Goal: Task Accomplishment & Management: Complete application form

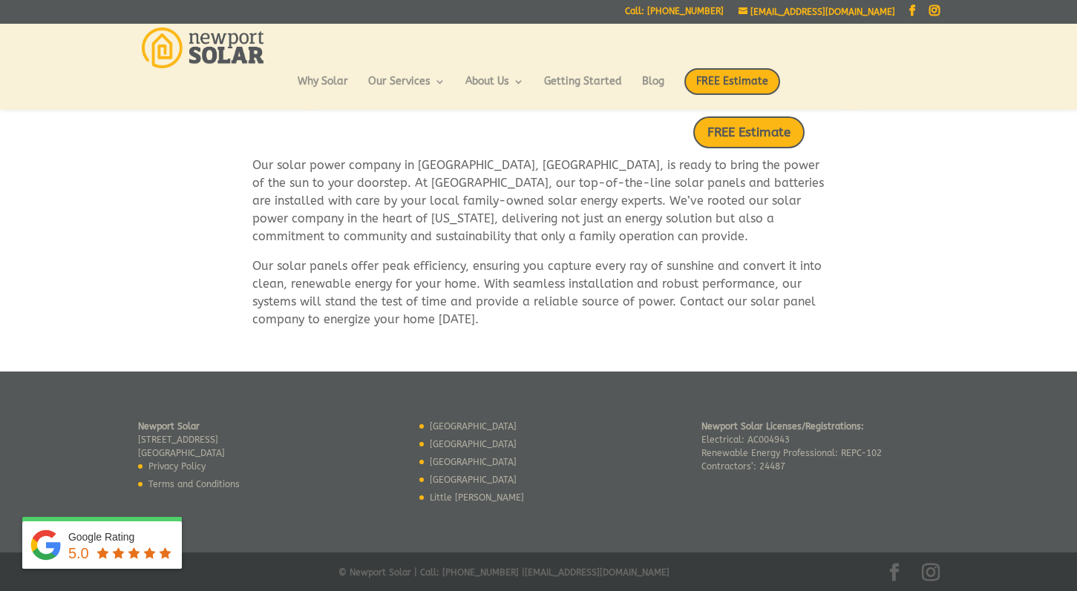
scroll to position [837, 0]
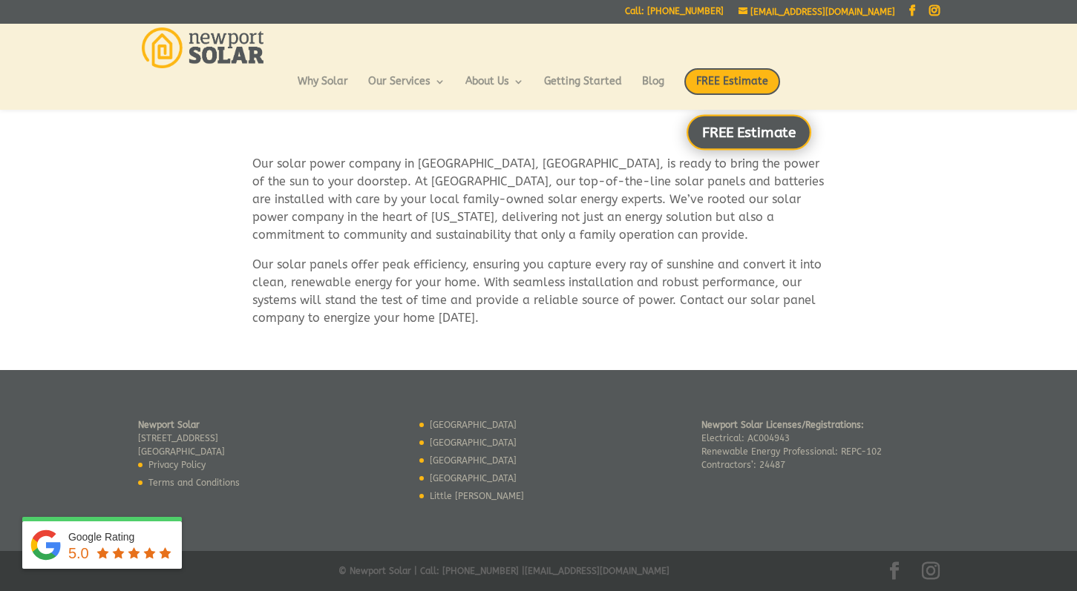
click at [761, 131] on link "FREE Estimate" at bounding box center [748, 133] width 125 height 36
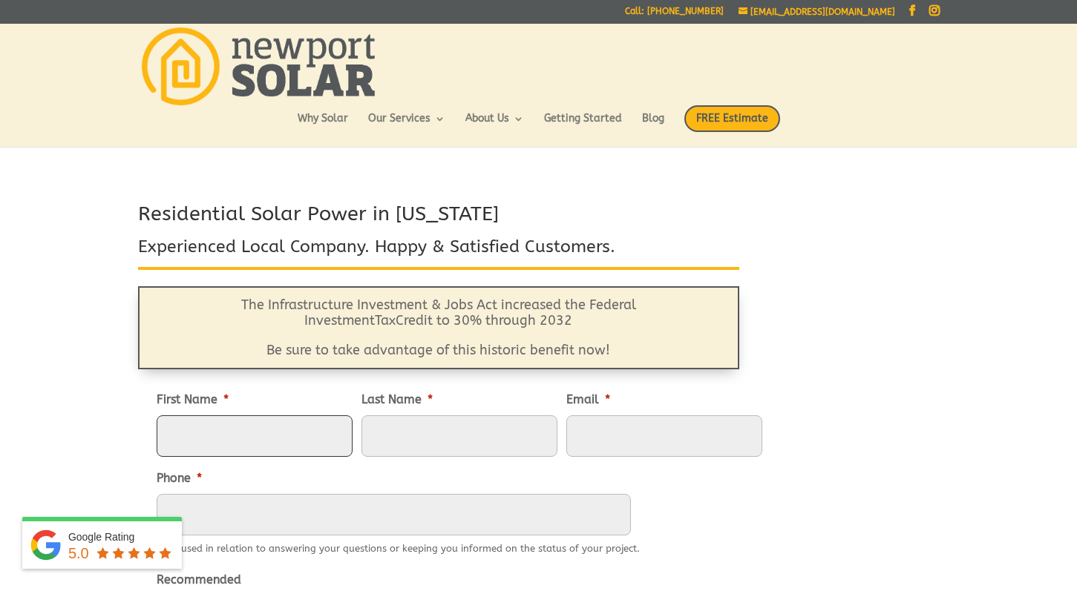
click at [279, 440] on input "First Name *" at bounding box center [255, 437] width 196 height 42
click at [237, 443] on input "First Name *" at bounding box center [255, 437] width 196 height 42
type input "Maureen"
type input "Sheridan"
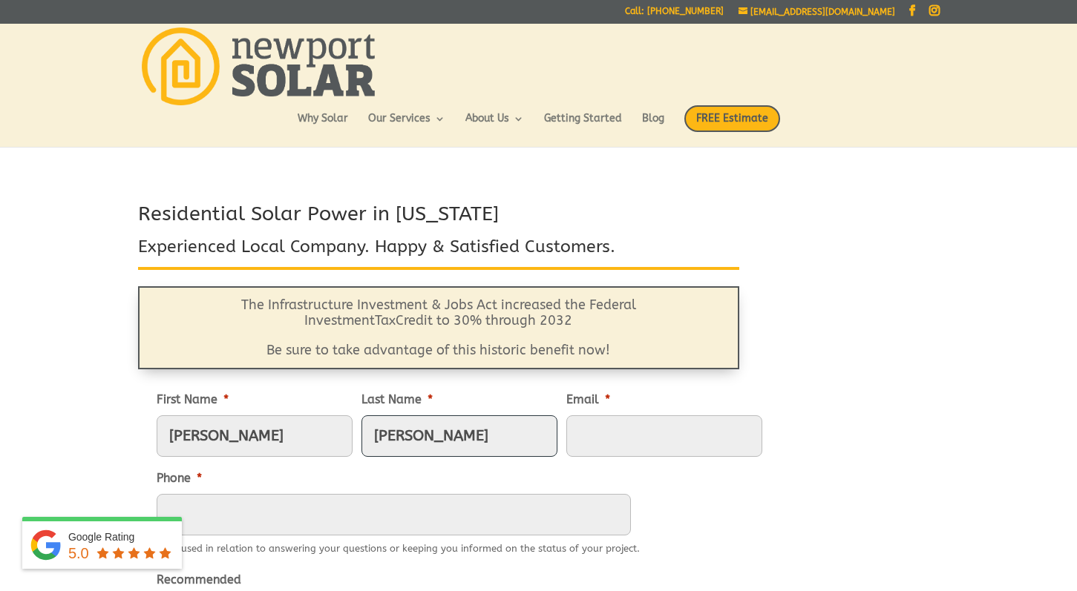
type input "mhsheridan@gmail.com"
type input "6305366978"
type input "1730 Kearny St., G-1"
type input "San Francisco"
select select "California"
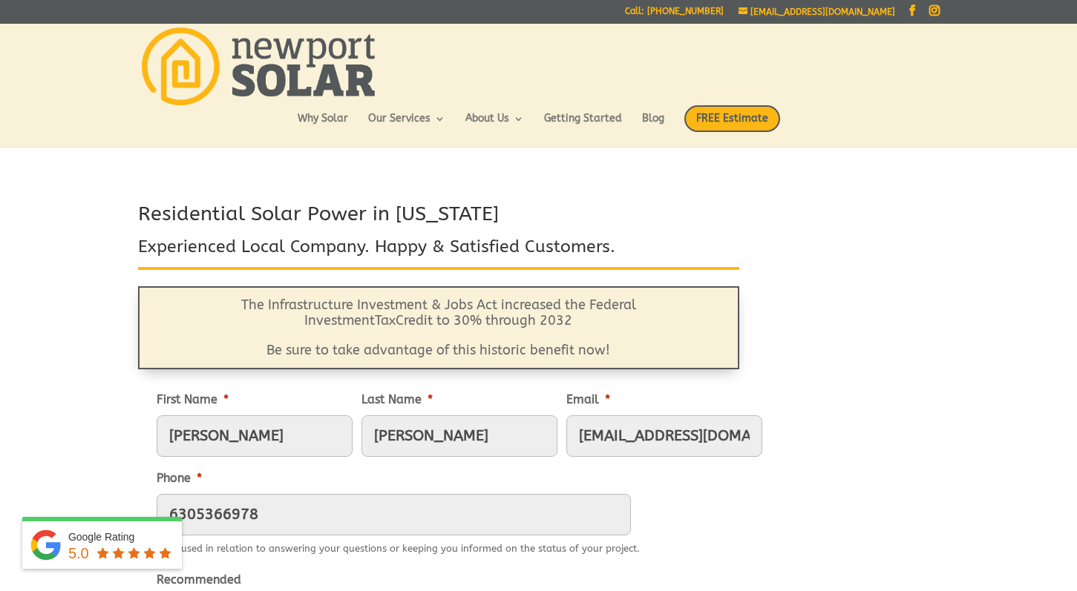
type input "94133"
type input "(630) 536-6978"
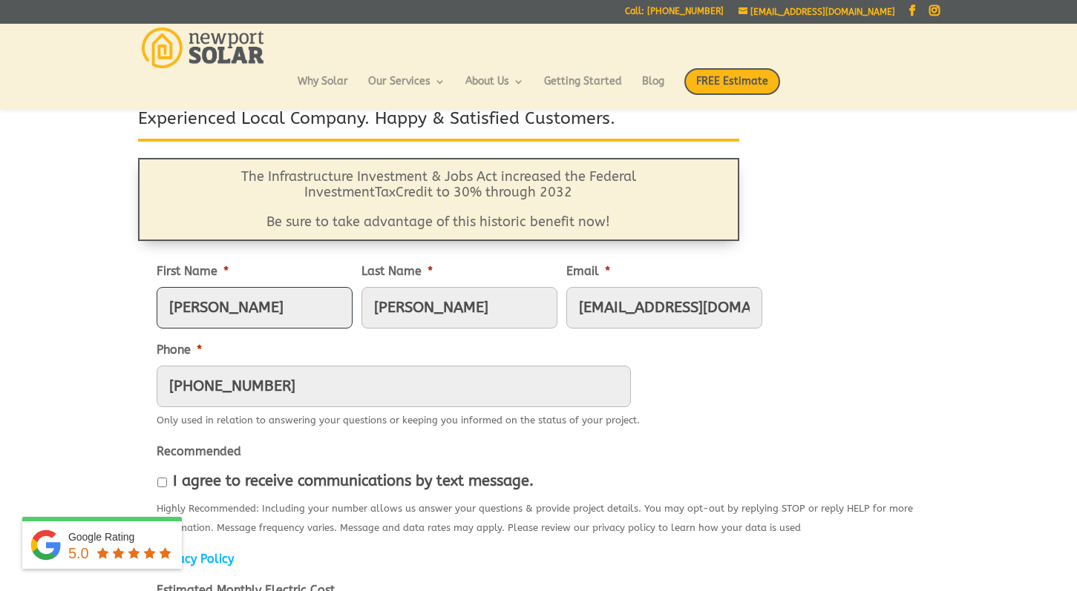
scroll to position [94, 0]
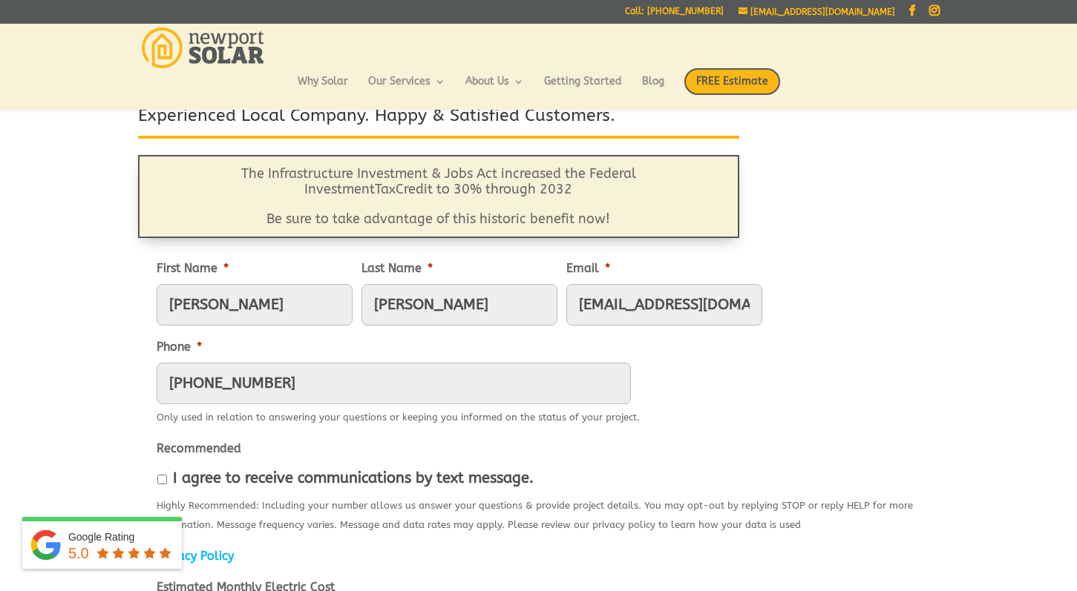
click at [163, 478] on input "I agree to receive communications by text message." at bounding box center [162, 480] width 10 height 10
checkbox input "true"
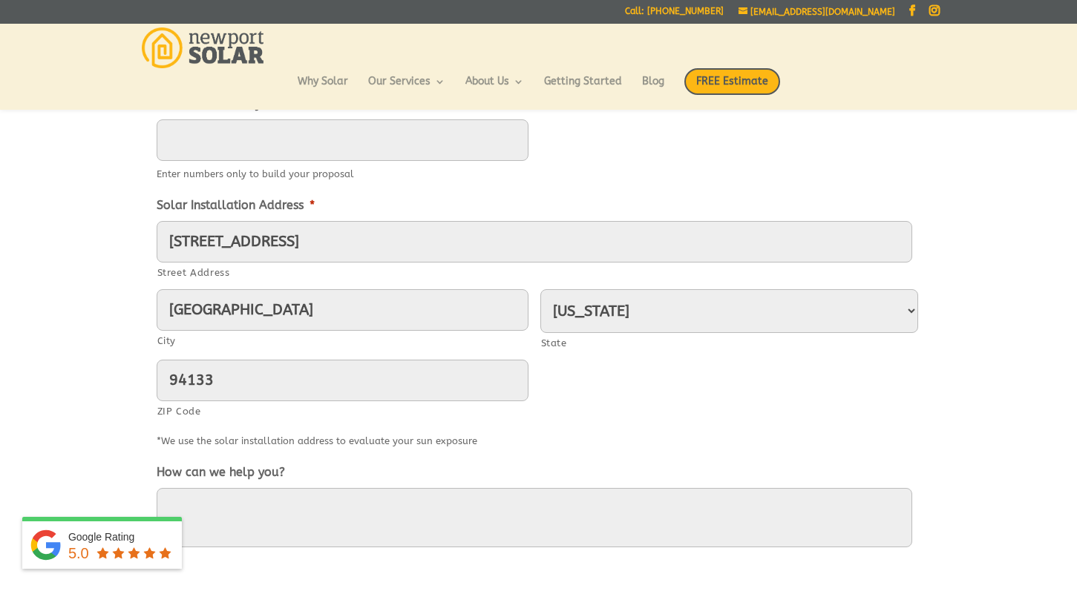
scroll to position [555, 0]
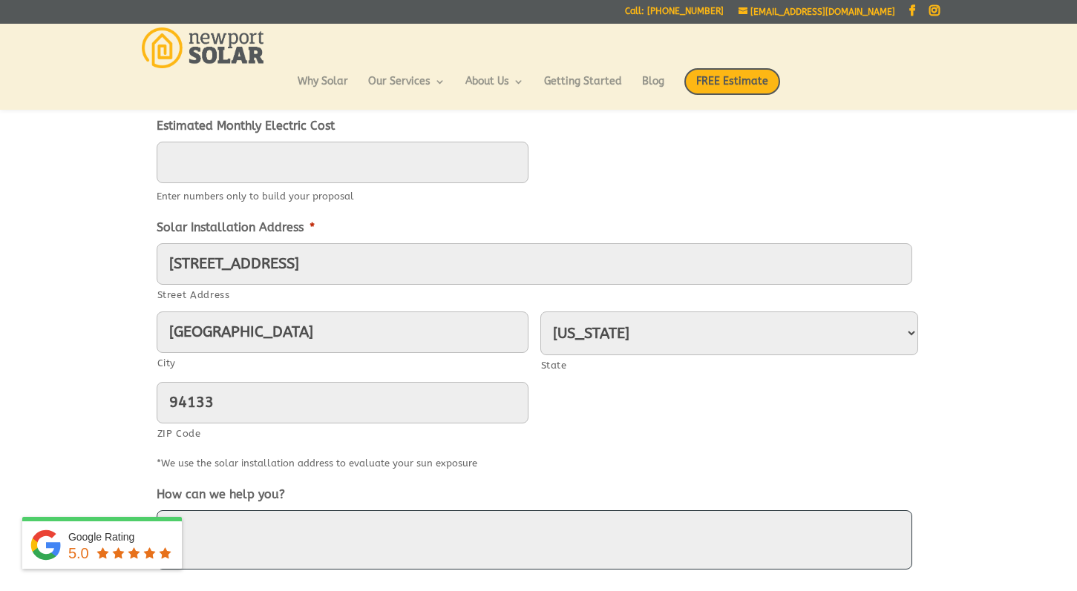
click at [218, 522] on textarea "How can we help you?" at bounding box center [535, 540] width 756 height 59
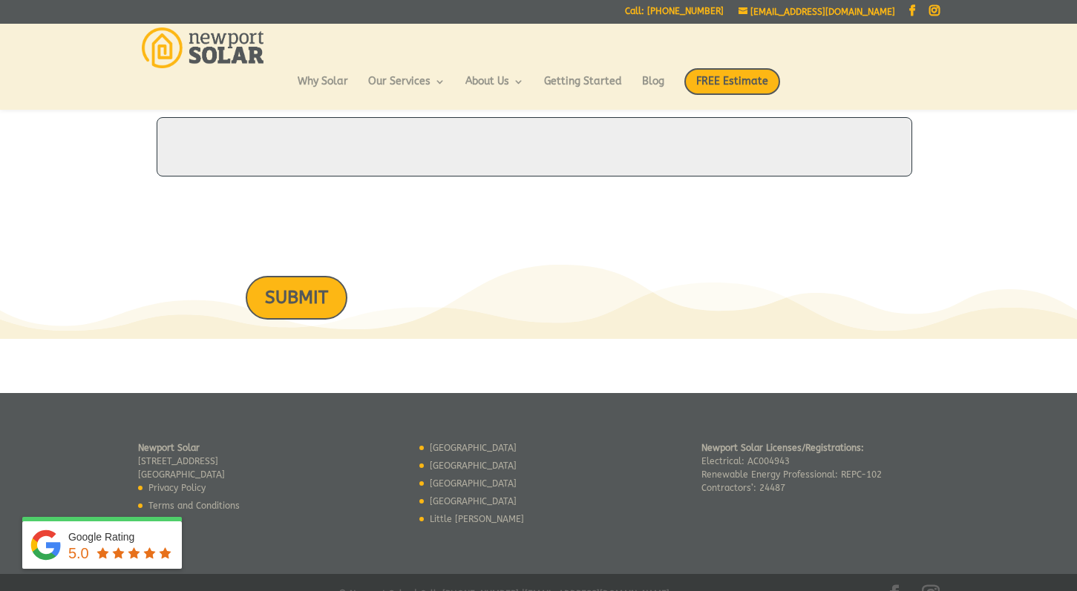
scroll to position [950, 0]
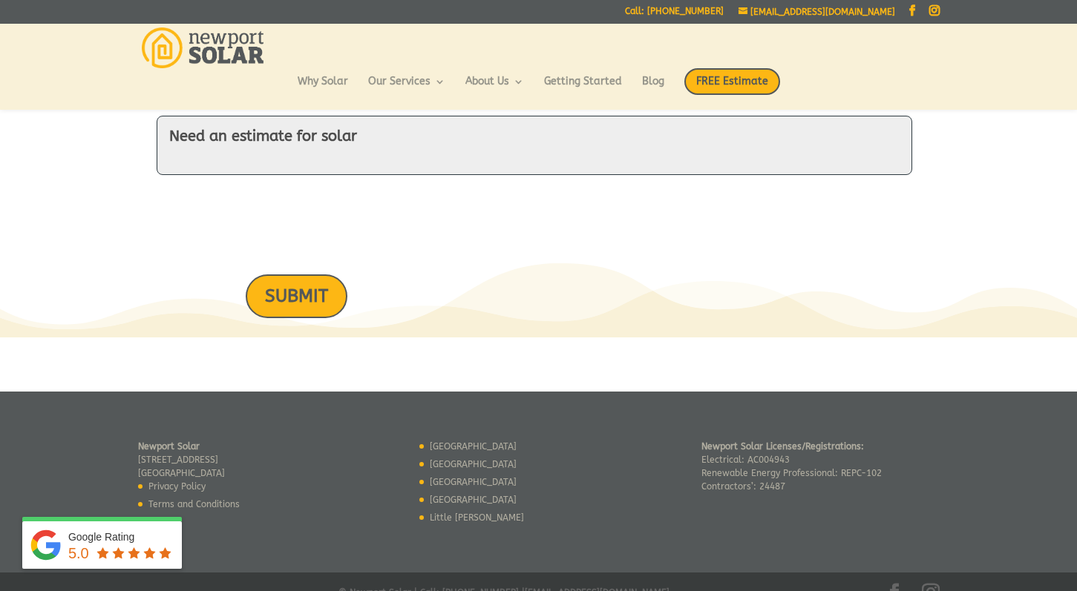
type textarea "Need an estimate for solar"
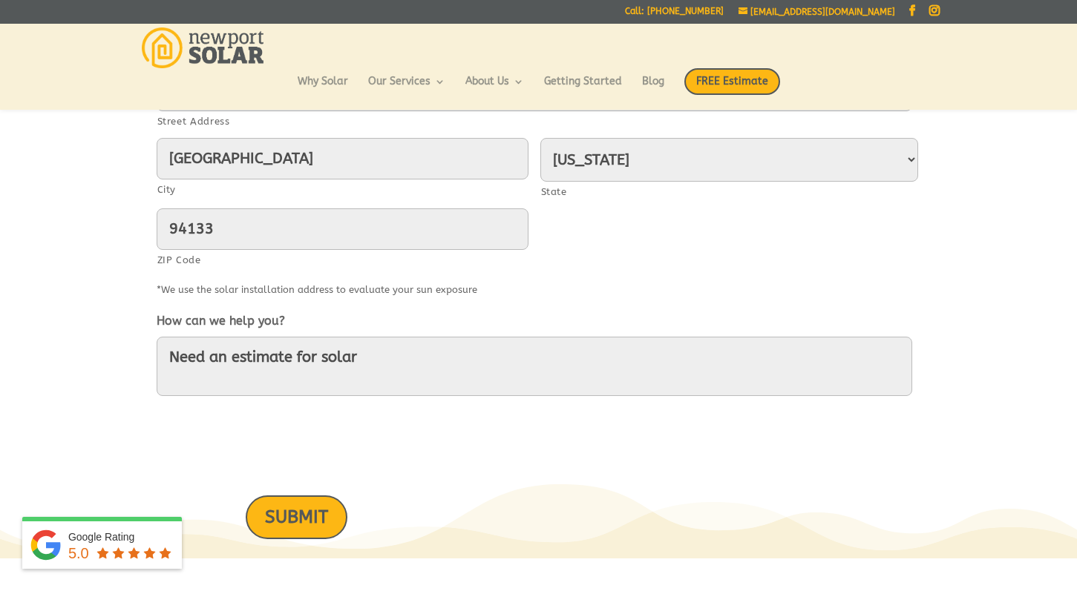
scroll to position [732, 0]
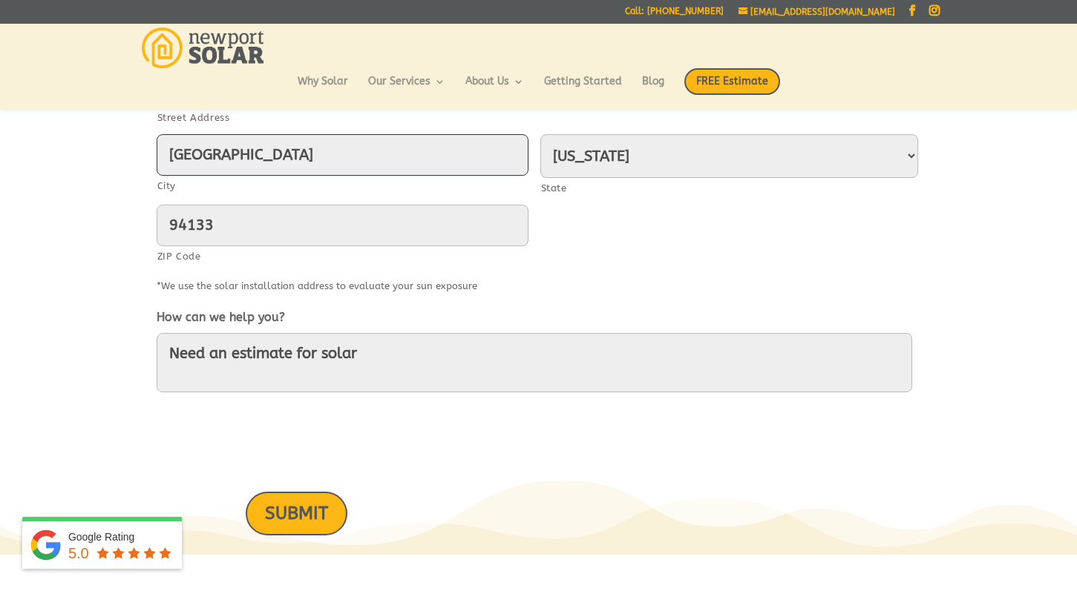
click at [304, 165] on input "San Francisco" at bounding box center [343, 155] width 372 height 42
type input "S"
type input "75 shore dr"
click at [613, 152] on select "Alabama Alaska American Samoa Arizona Arkansas California Colorado Connecticut …" at bounding box center [729, 156] width 378 height 44
select select "Rhode Island"
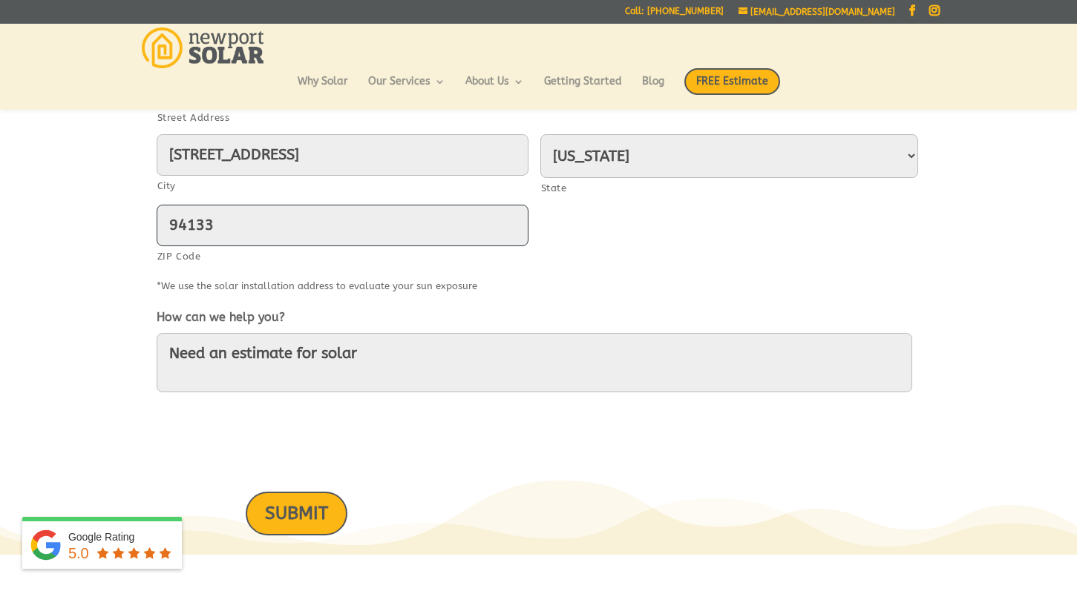
click at [213, 226] on input "94133" at bounding box center [343, 226] width 372 height 42
type input "9"
type input "02885"
type input "(630) 536-6978"
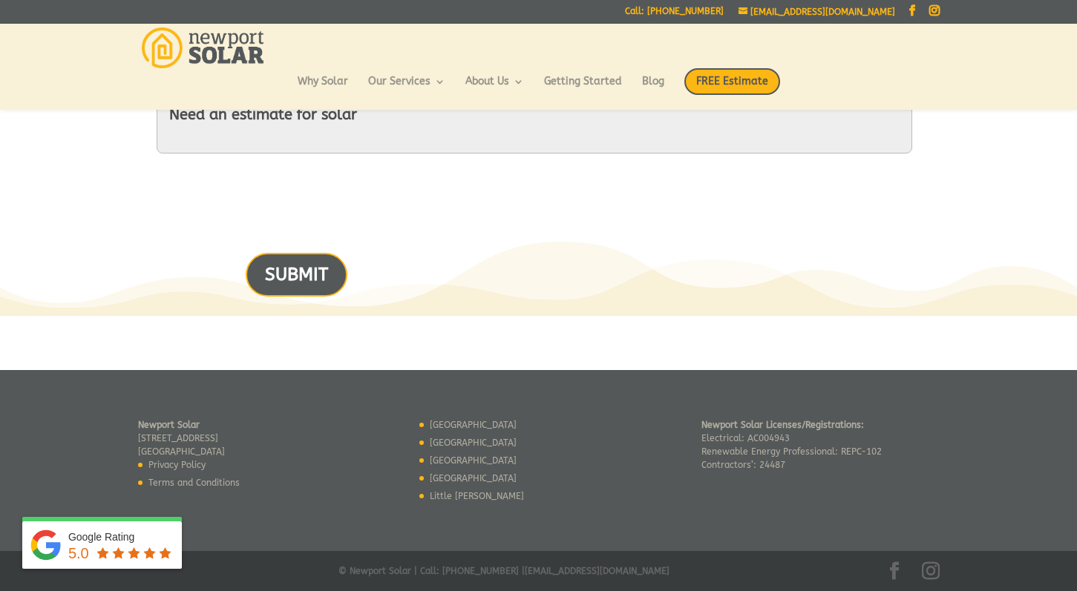
scroll to position [663, 0]
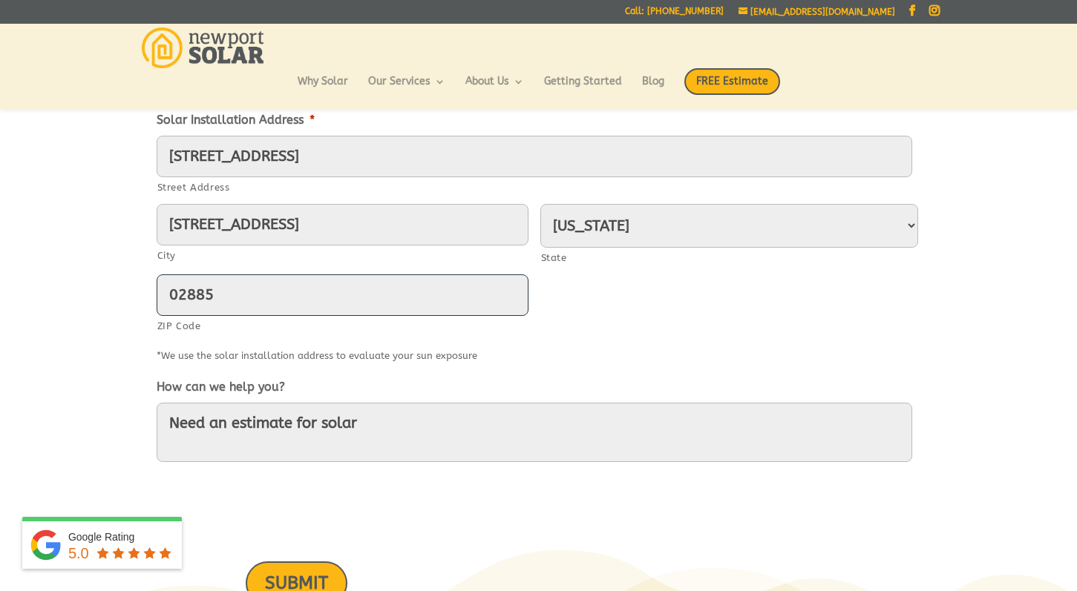
click at [203, 300] on input "02885" at bounding box center [343, 296] width 372 height 42
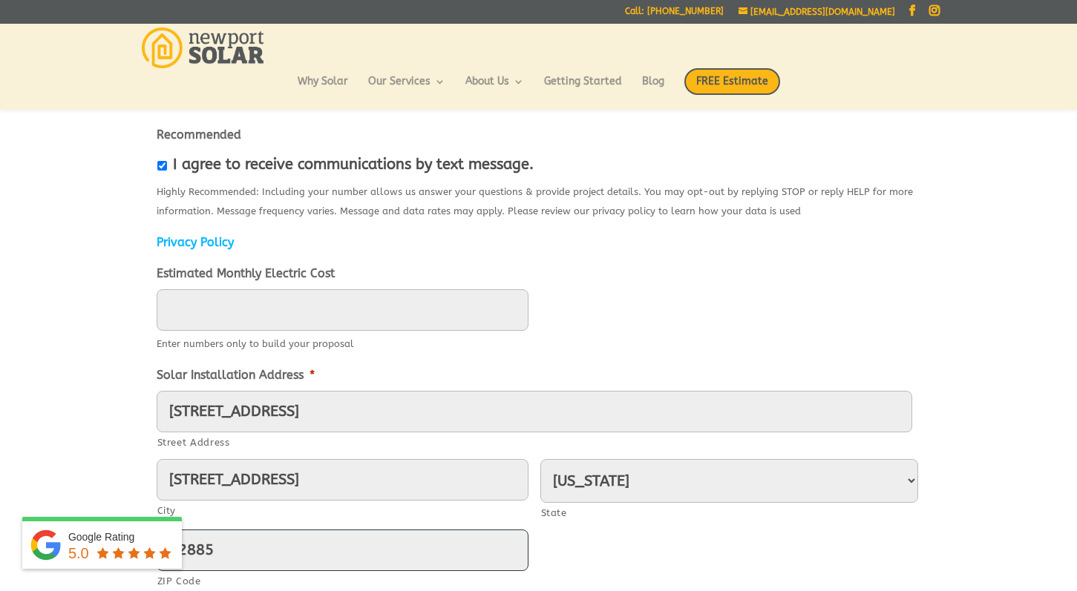
scroll to position [418, 0]
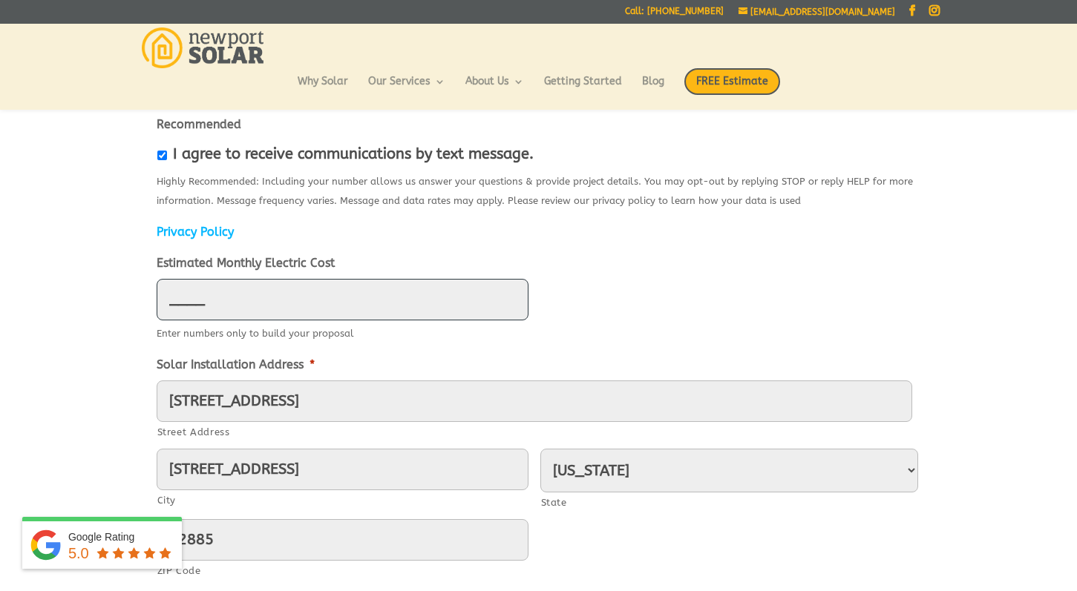
click at [263, 313] on input "____" at bounding box center [343, 300] width 372 height 42
type input "200"
click at [328, 396] on input "1730 Kearny St., G-1" at bounding box center [535, 402] width 756 height 42
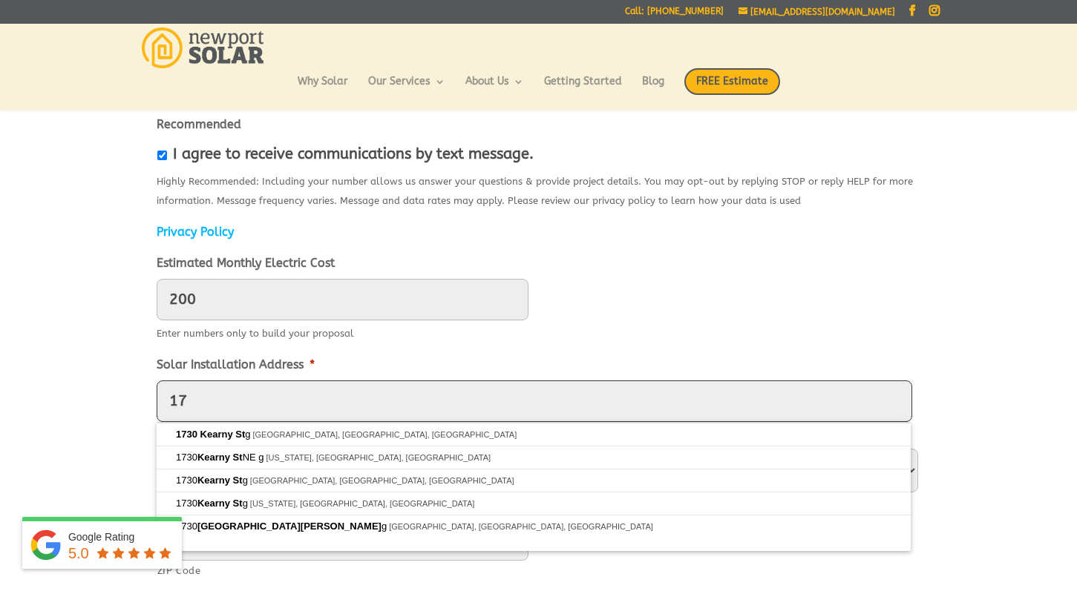
type input "1"
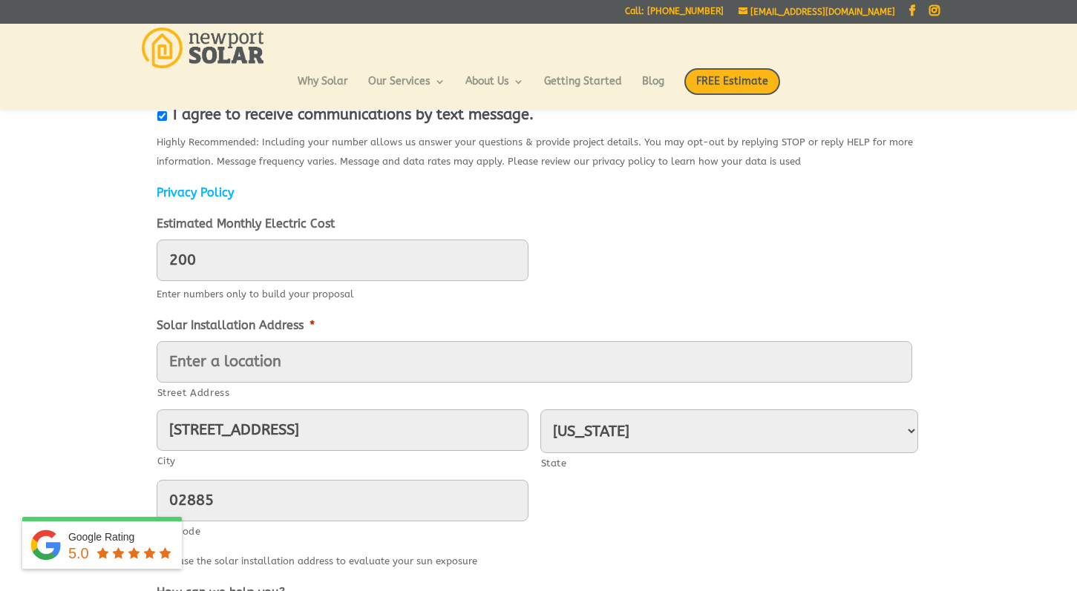
scroll to position [462, 0]
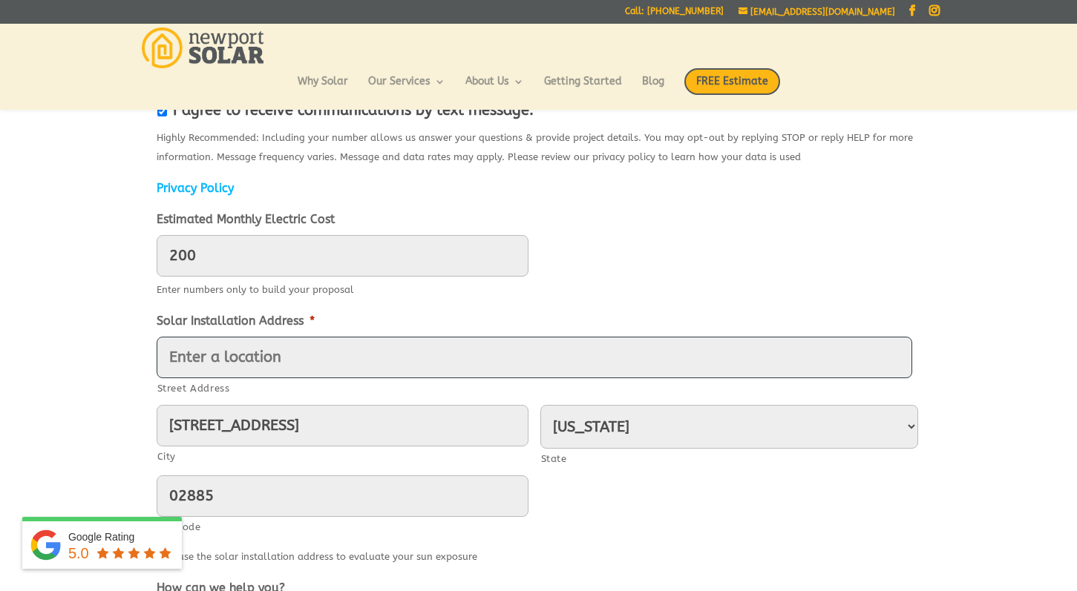
click at [221, 351] on input "Street Address" at bounding box center [535, 358] width 756 height 42
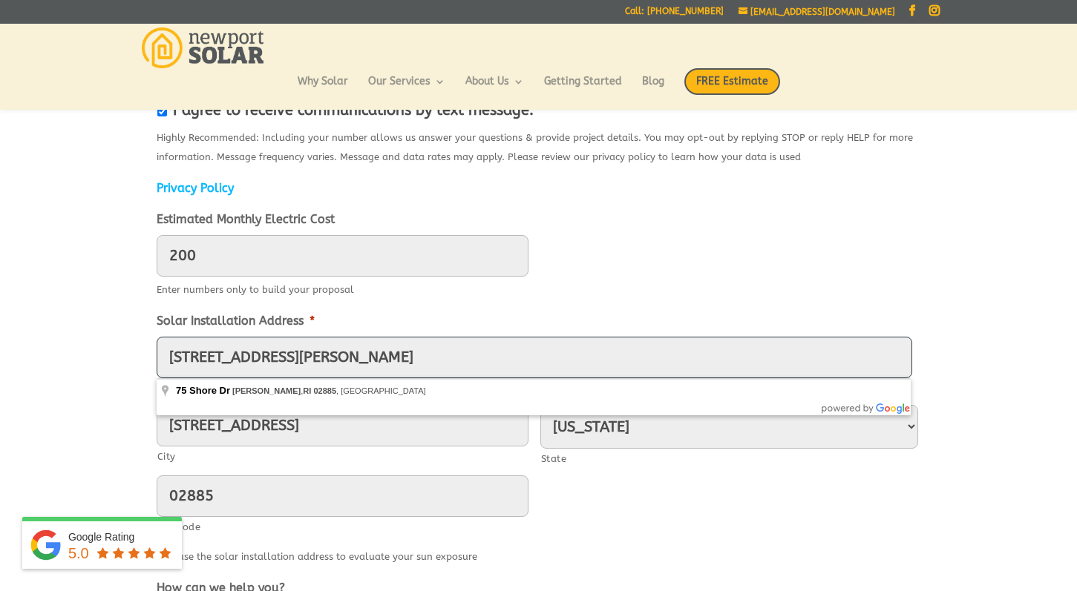
type input "75 Shore Dr. Warren RI 02885"
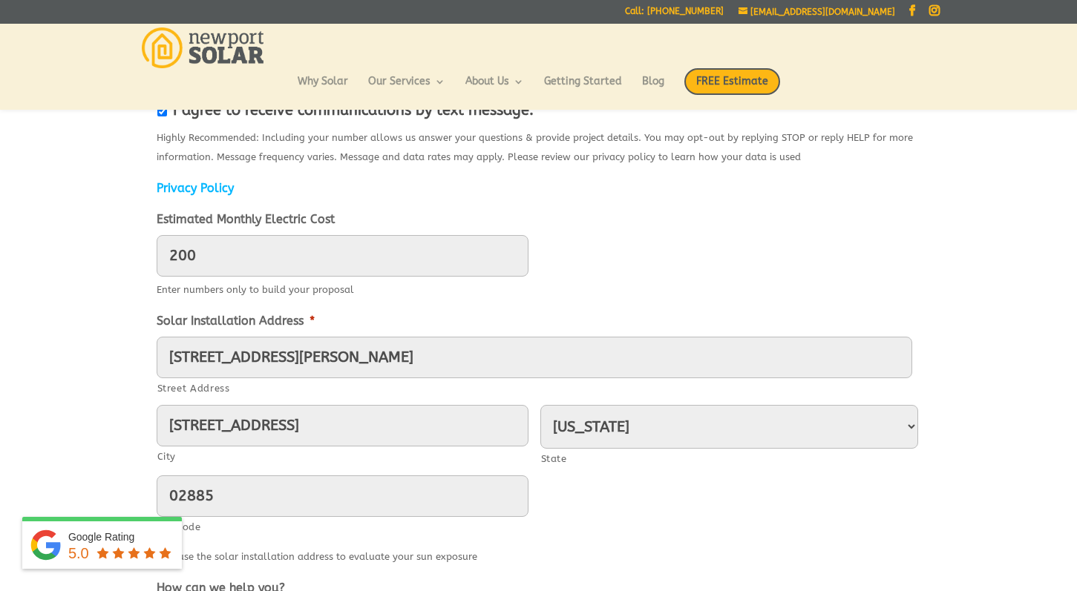
click at [318, 458] on label "City" at bounding box center [342, 457] width 371 height 19
click at [318, 447] on input "75 shore dr" at bounding box center [343, 426] width 372 height 42
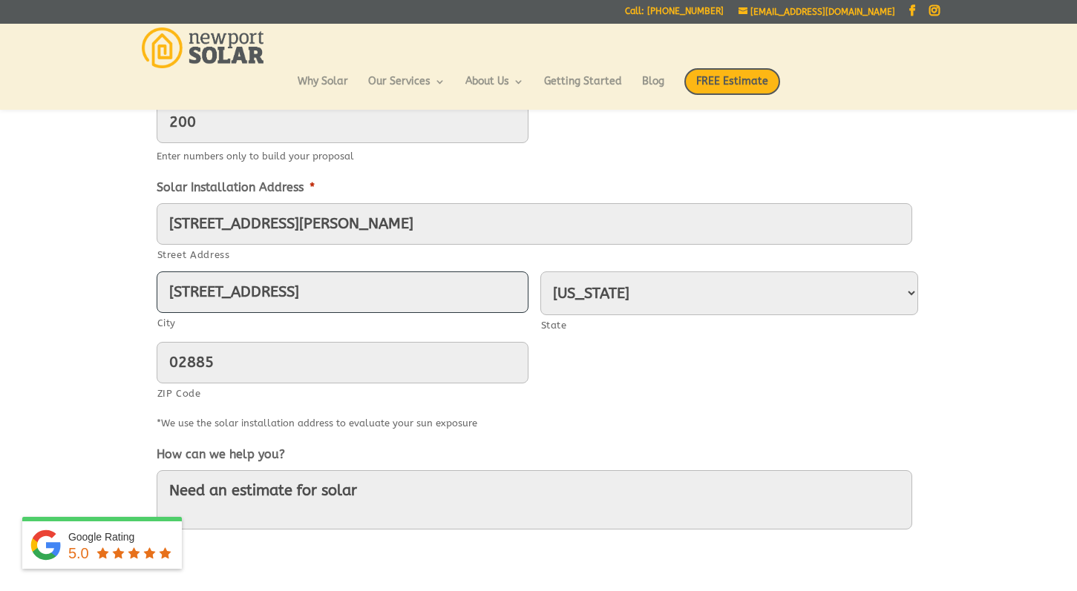
scroll to position [598, 0]
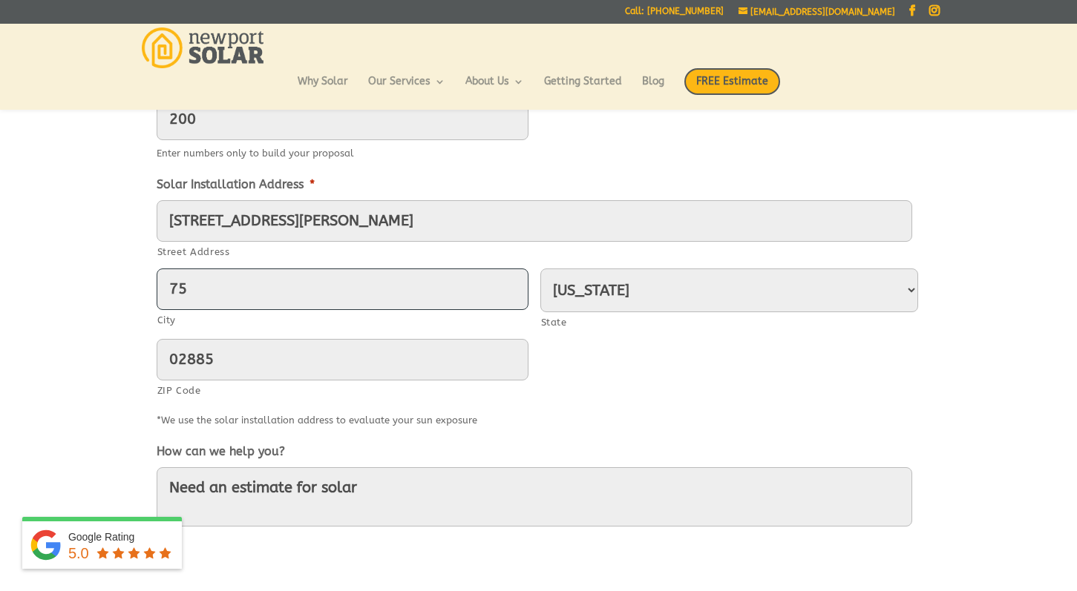
type input "7"
type input "Warren"
click at [377, 217] on input "75 Shore Dr. Warren RI 02885" at bounding box center [535, 221] width 756 height 42
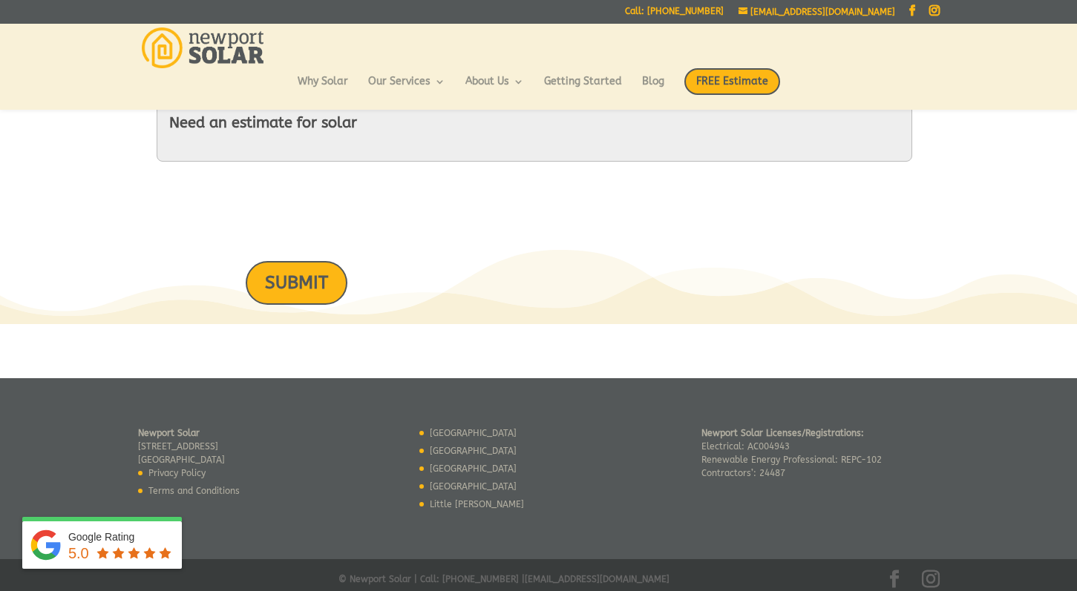
scroll to position [971, 0]
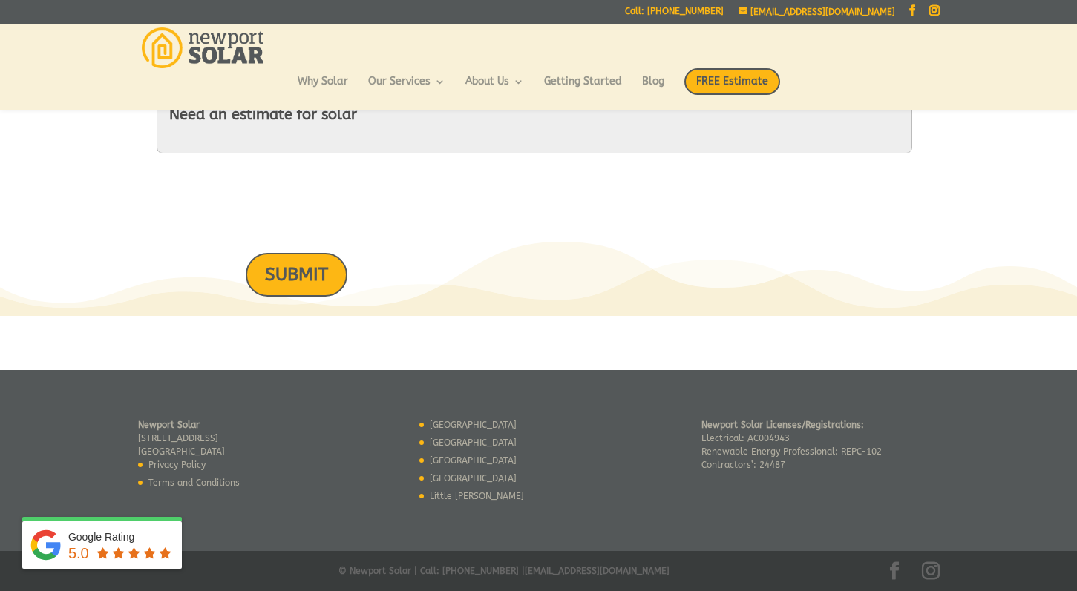
type input "75 Shore Drive"
click at [291, 275] on input "SUBMIT" at bounding box center [297, 275] width 102 height 44
